Goal: Transaction & Acquisition: Purchase product/service

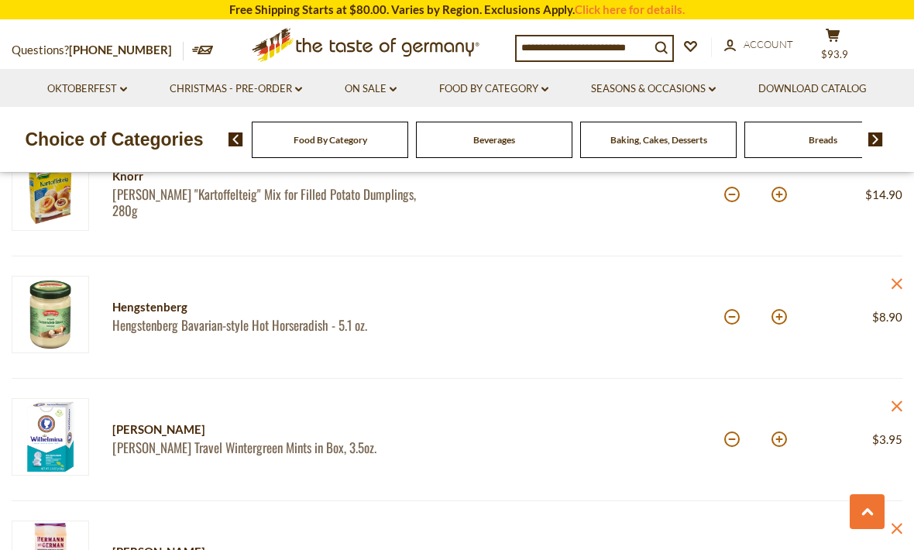
scroll to position [1089, 0]
click at [902, 286] on icon "close" at bounding box center [897, 285] width 12 height 12
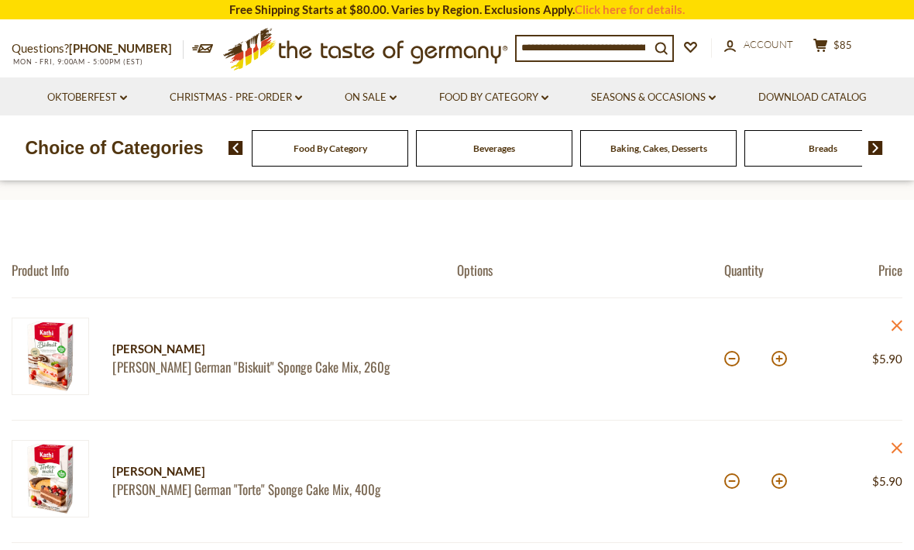
scroll to position [67, 0]
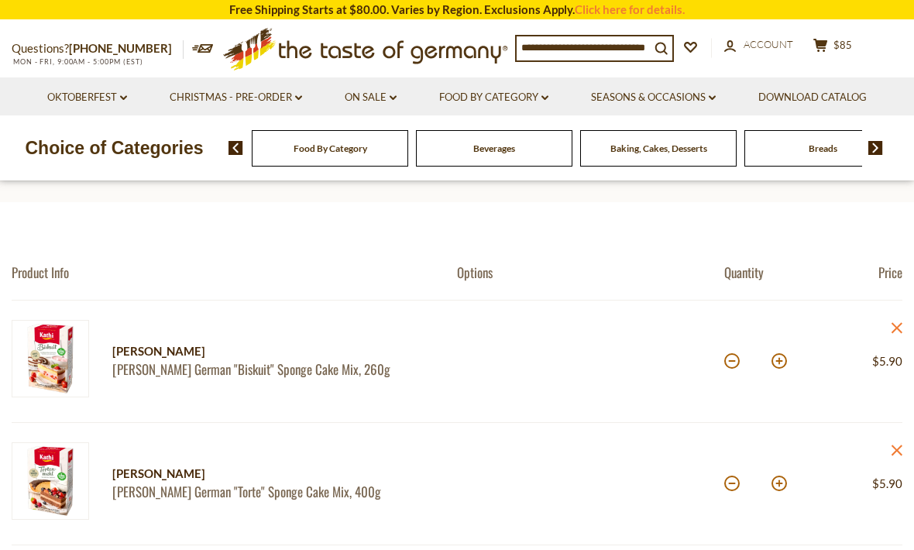
click at [902, 325] on icon "close" at bounding box center [897, 328] width 12 height 12
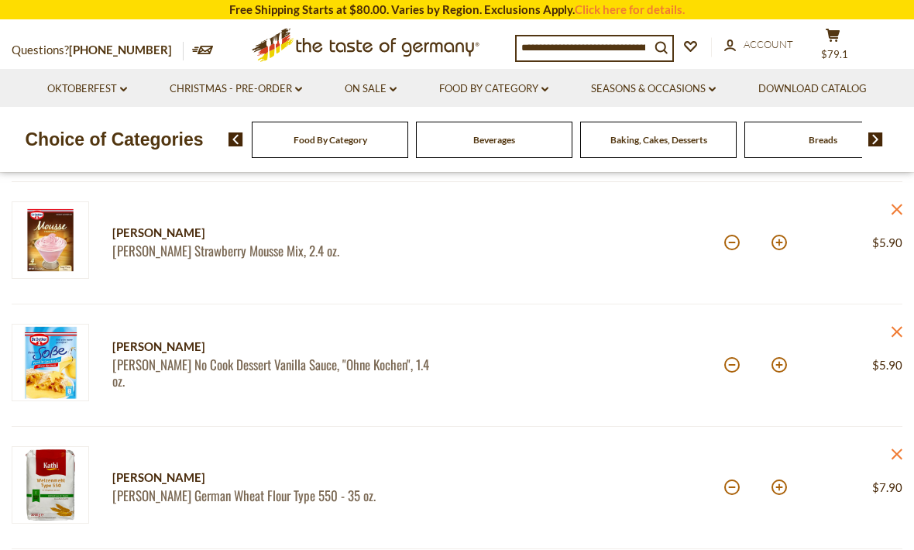
scroll to position [307, 0]
click at [895, 337] on icon "close" at bounding box center [897, 333] width 12 height 12
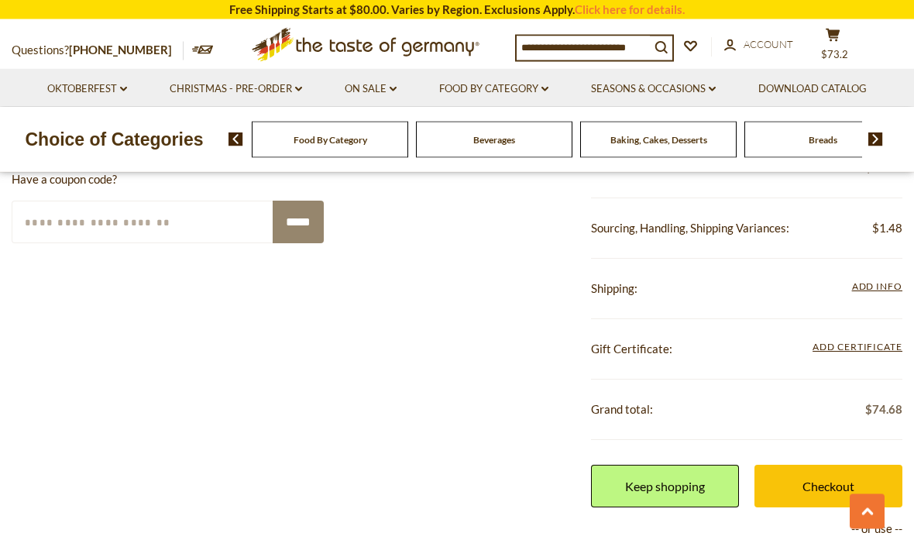
scroll to position [1453, 0]
click at [891, 291] on span "Add Info" at bounding box center [877, 287] width 50 height 17
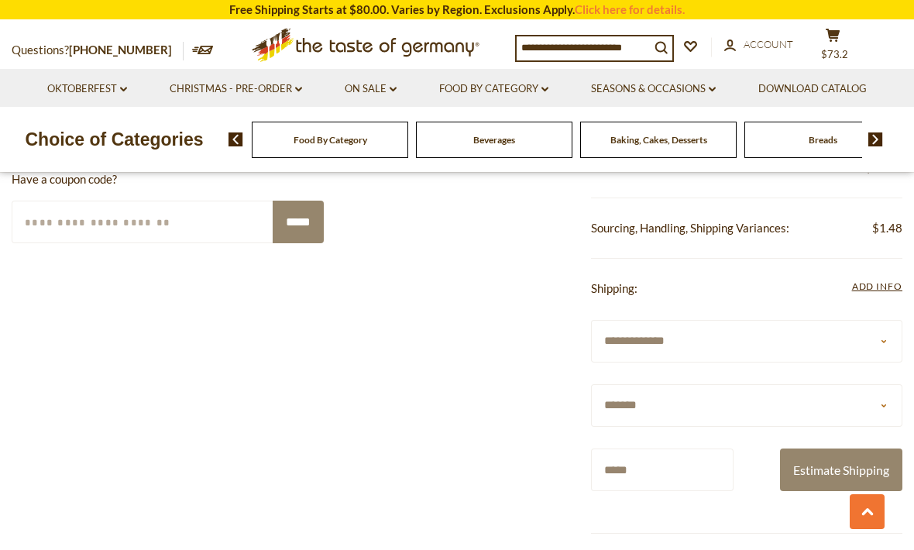
click at [853, 475] on button "Estimate Shipping" at bounding box center [841, 469] width 122 height 43
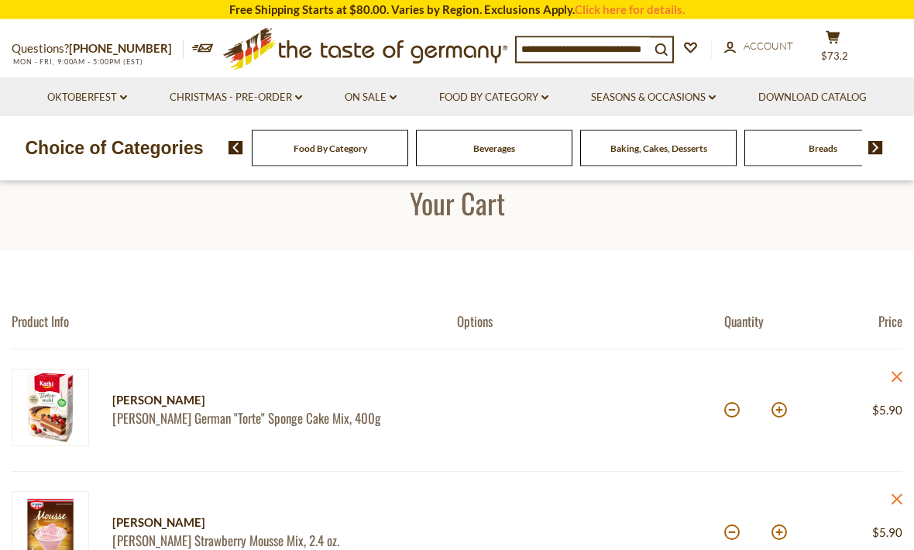
scroll to position [0, 0]
